Goal: Task Accomplishment & Management: Manage account settings

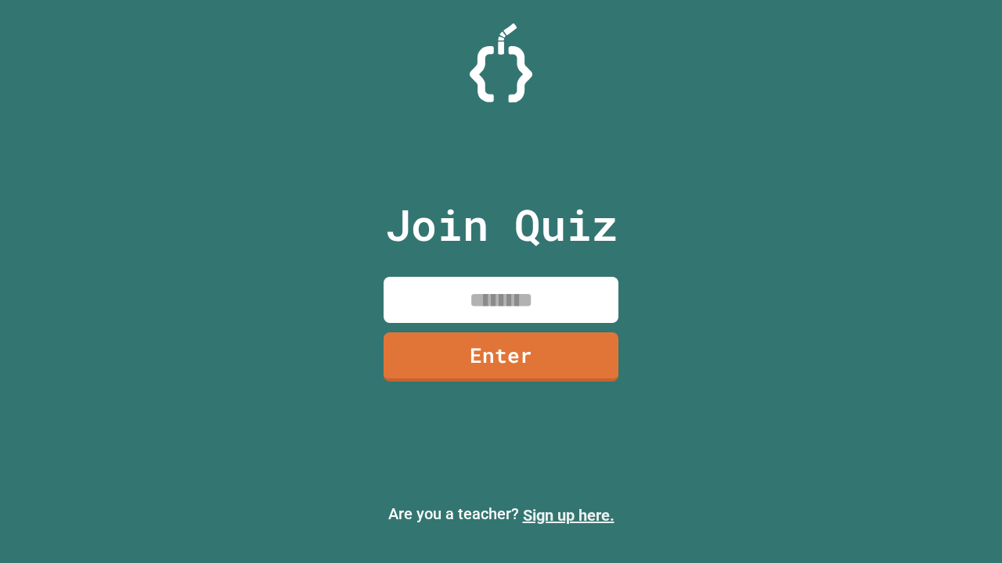
click at [568, 516] on link "Sign up here." at bounding box center [569, 515] width 92 height 19
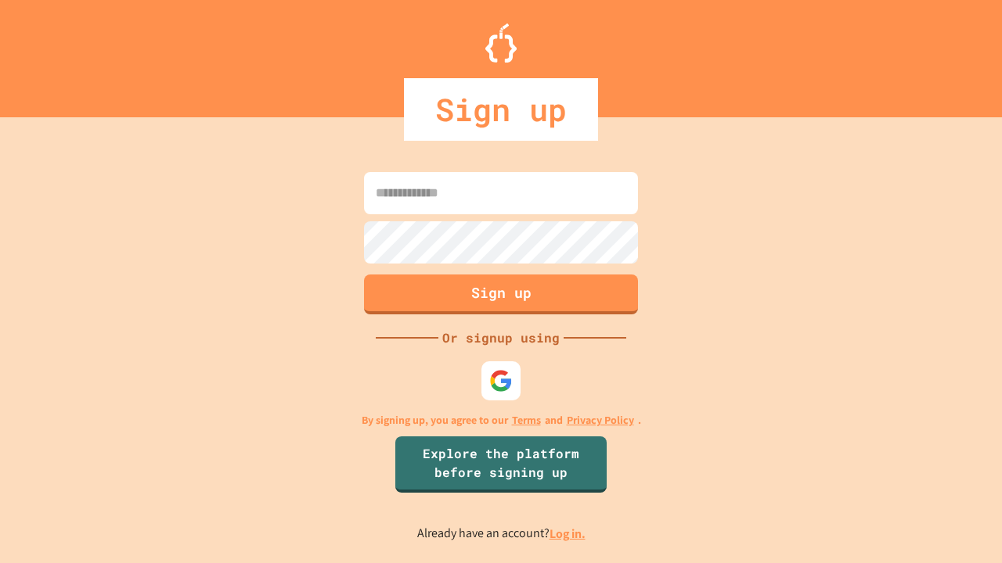
click at [568, 534] on link "Log in." at bounding box center [567, 534] width 36 height 16
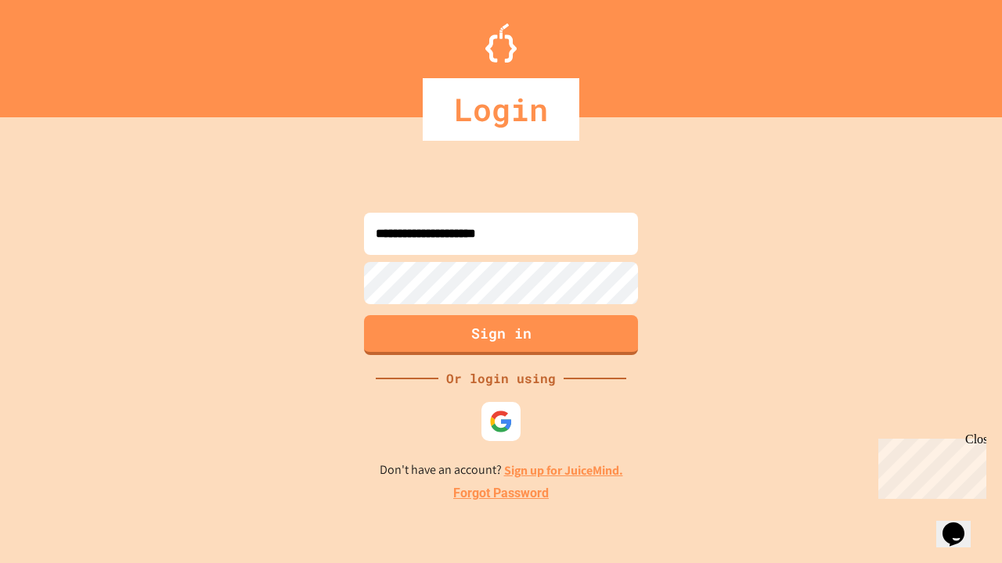
type input "**********"
